Goal: Task Accomplishment & Management: Use online tool/utility

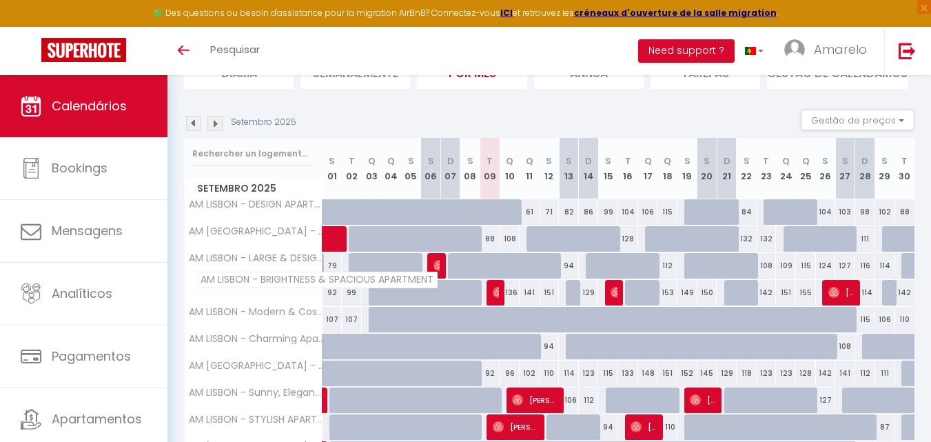
scroll to position [143, 0]
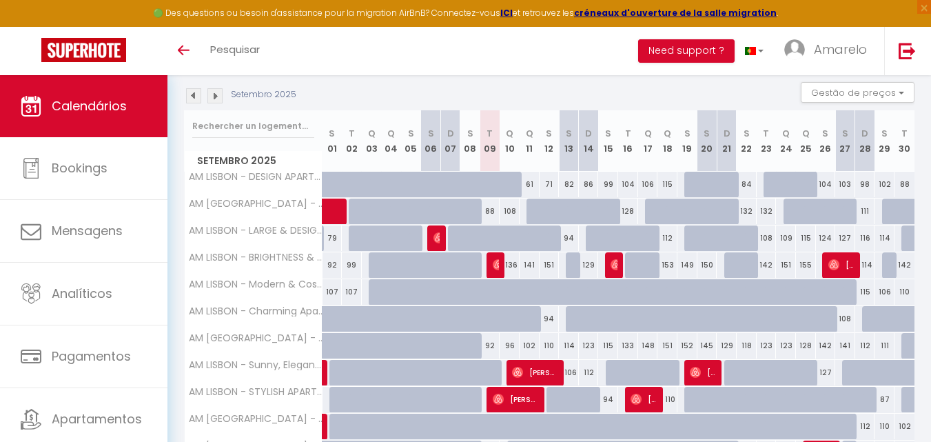
click at [489, 351] on div "92" at bounding box center [490, 345] width 20 height 25
type input "92"
type input "[DATE]"
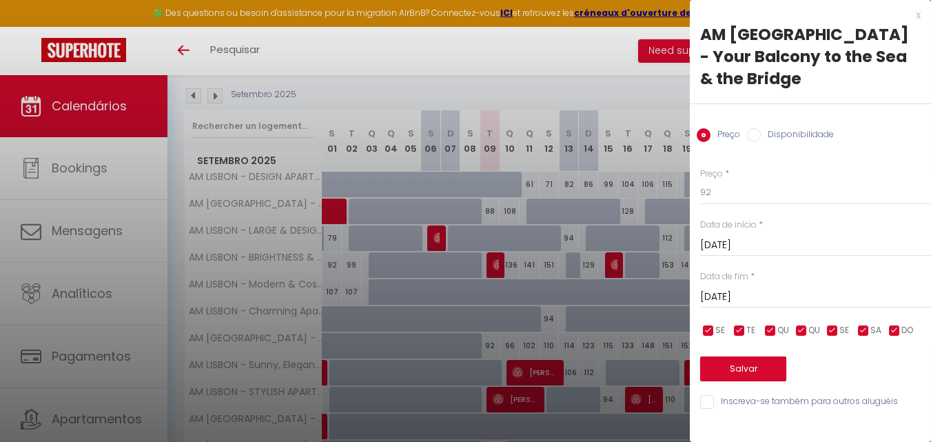
click at [783, 128] on label "Disponibilidade" at bounding box center [797, 135] width 73 height 15
click at [761, 128] on input "Disponibilidade" at bounding box center [754, 135] width 14 height 14
radio input "true"
radio input "false"
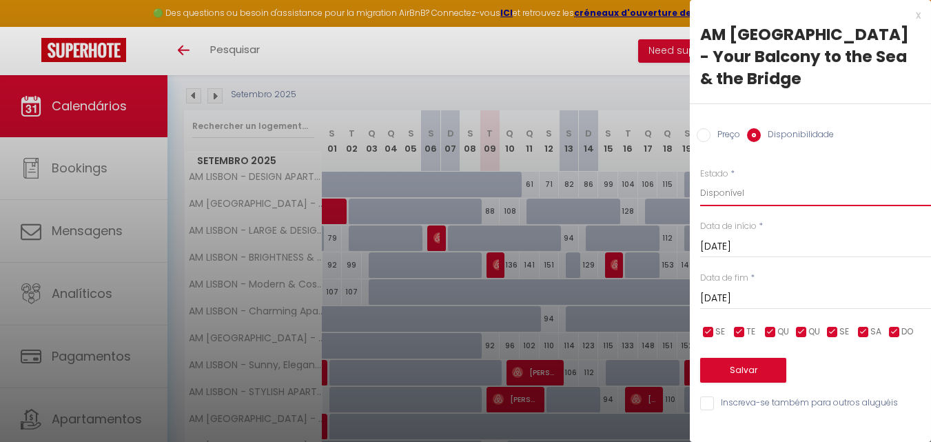
click at [762, 180] on select "Disponível Indisponível" at bounding box center [815, 193] width 231 height 26
select select "0"
click at [700, 180] on select "Disponível Indisponível" at bounding box center [815, 193] width 231 height 26
click at [748, 358] on button "Salvar" at bounding box center [743, 370] width 86 height 25
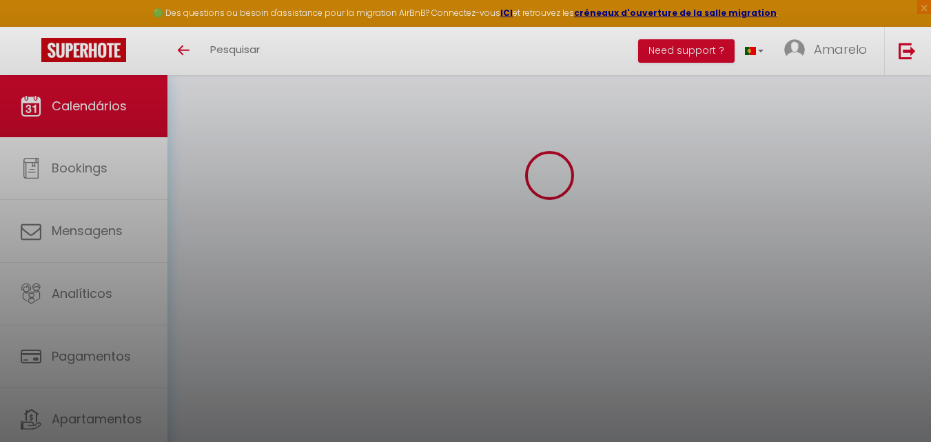
scroll to position [75, 0]
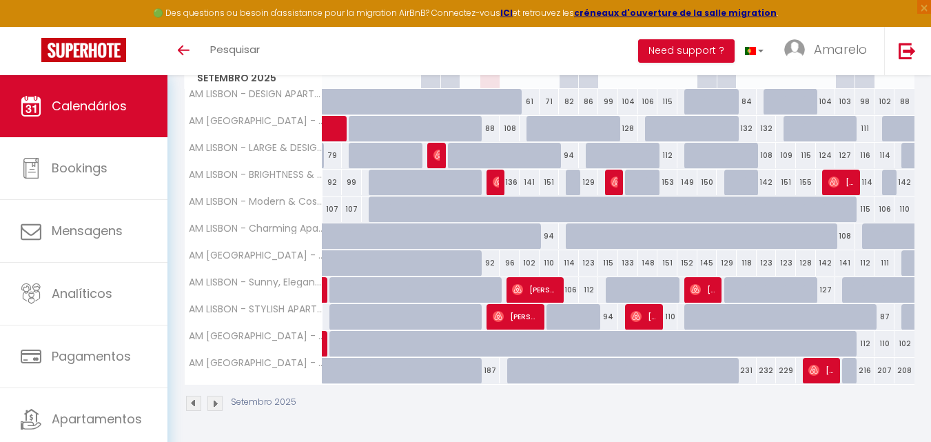
scroll to position [220, 0]
